Goal: Task Accomplishment & Management: Complete application form

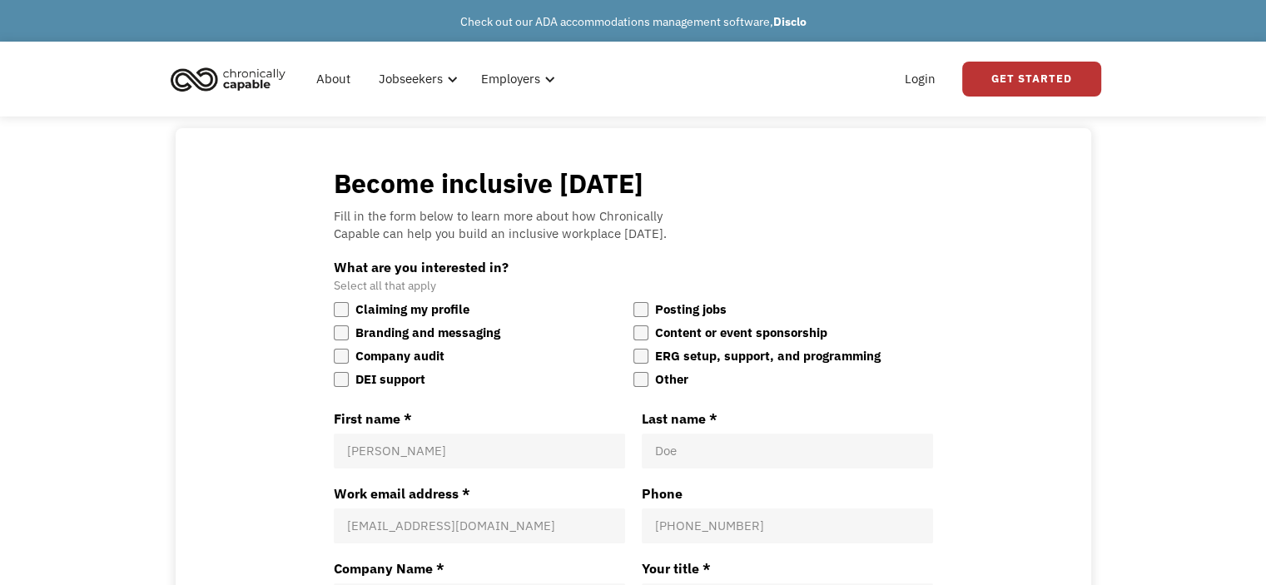
click at [948, 93] on div "Login Get Started" at bounding box center [998, 78] width 206 height 53
click at [936, 79] on link "Login" at bounding box center [920, 78] width 51 height 53
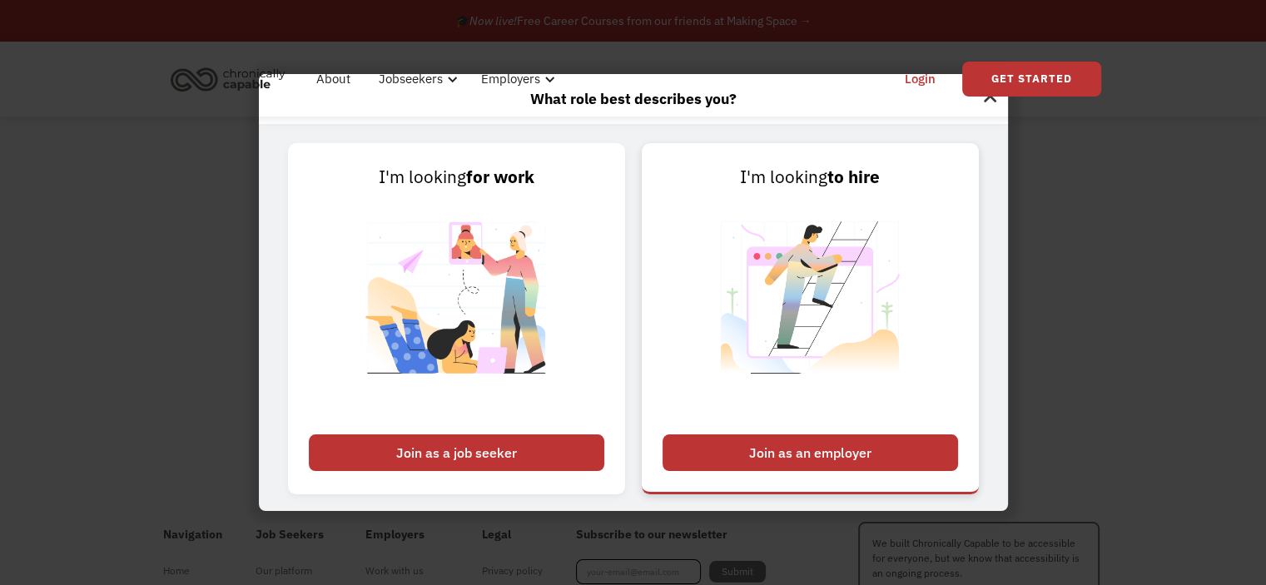
click at [799, 445] on div "Join as an employer" at bounding box center [810, 452] width 295 height 37
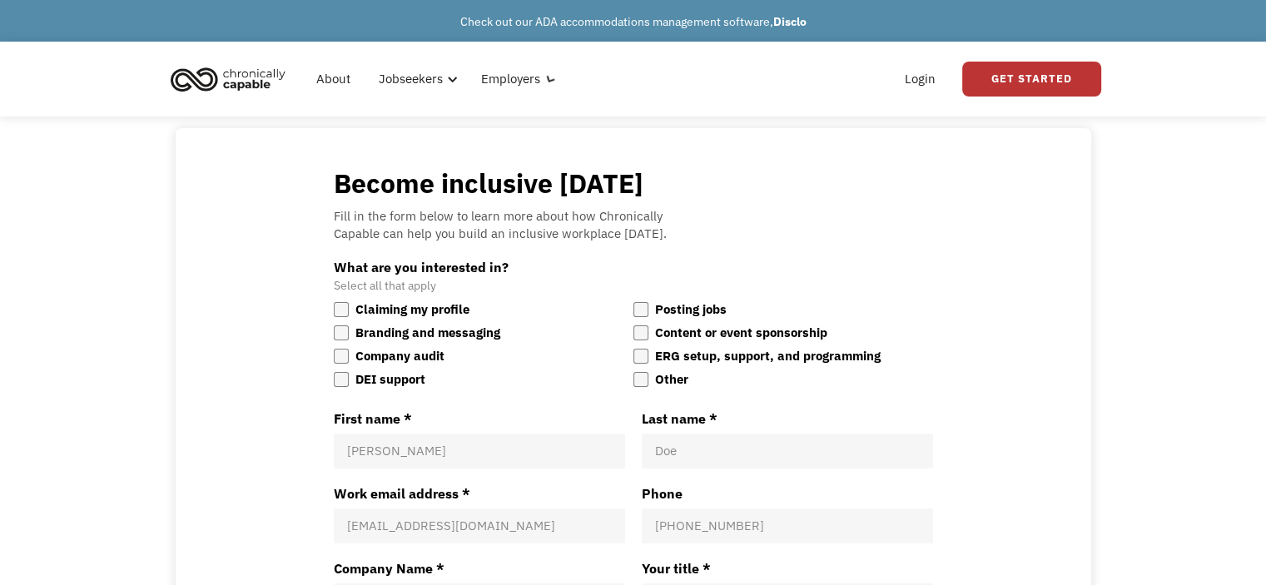
click at [838, 243] on div "Become inclusive today Fill in the form below to learn more about how Chronical…" at bounding box center [633, 512] width 599 height 692
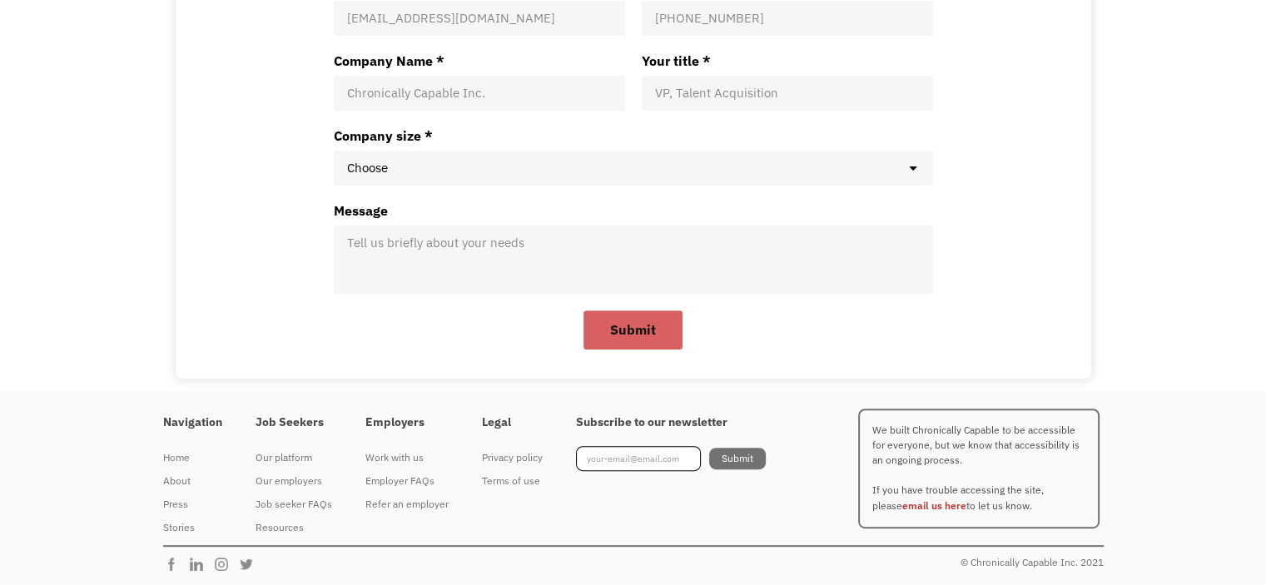
scroll to position [230, 0]
